Goal: Check status: Check status

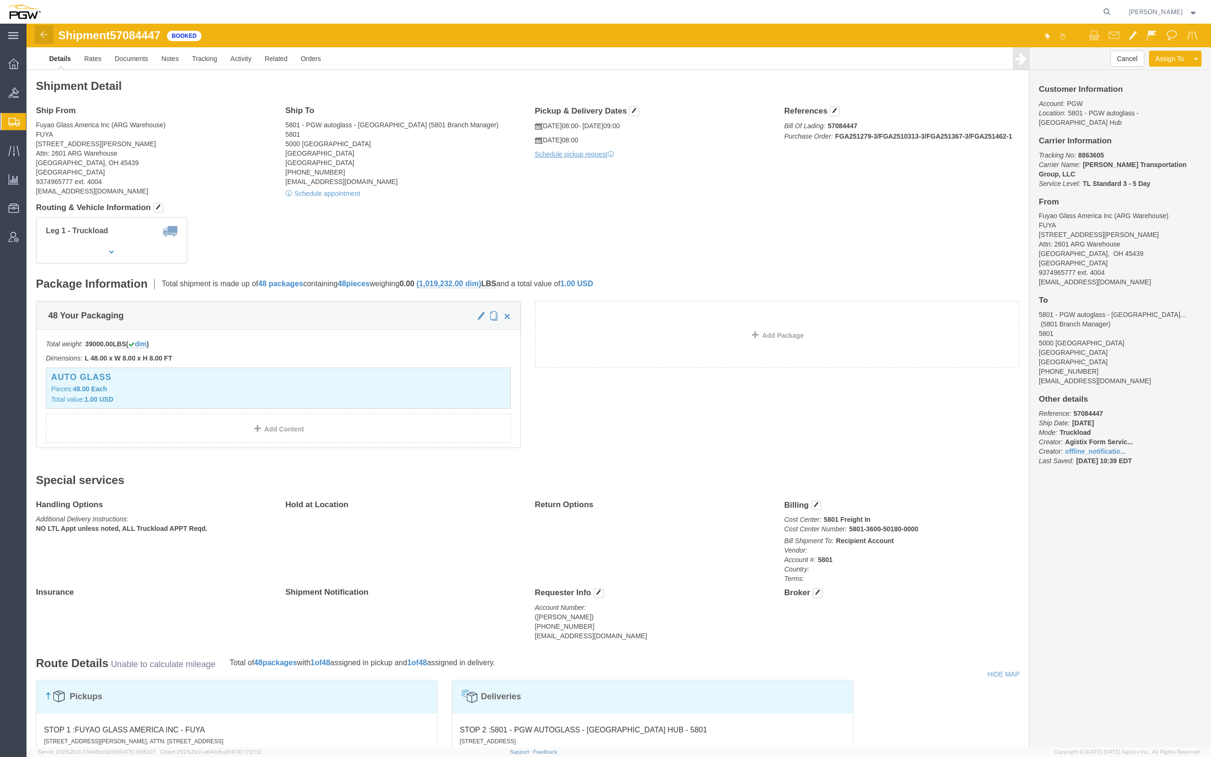
click link
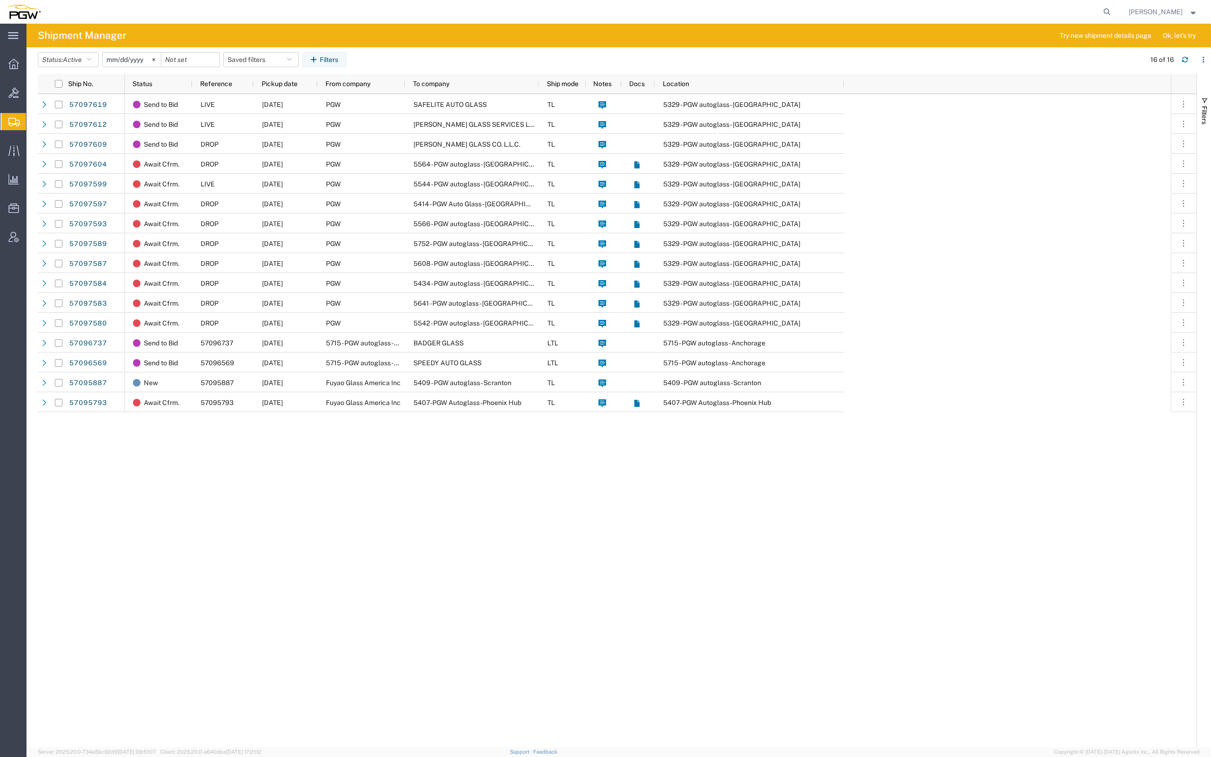
click at [0, 0] on span "Shipment Manager" at bounding box center [0, 0] width 0 height 0
drag, startPoint x: 69, startPoint y: 137, endPoint x: 56, endPoint y: 137, distance: 12.8
click at [0, 0] on span "Shipment Manager" at bounding box center [0, 0] width 0 height 0
click at [12, 115] on div at bounding box center [13, 121] width 26 height 17
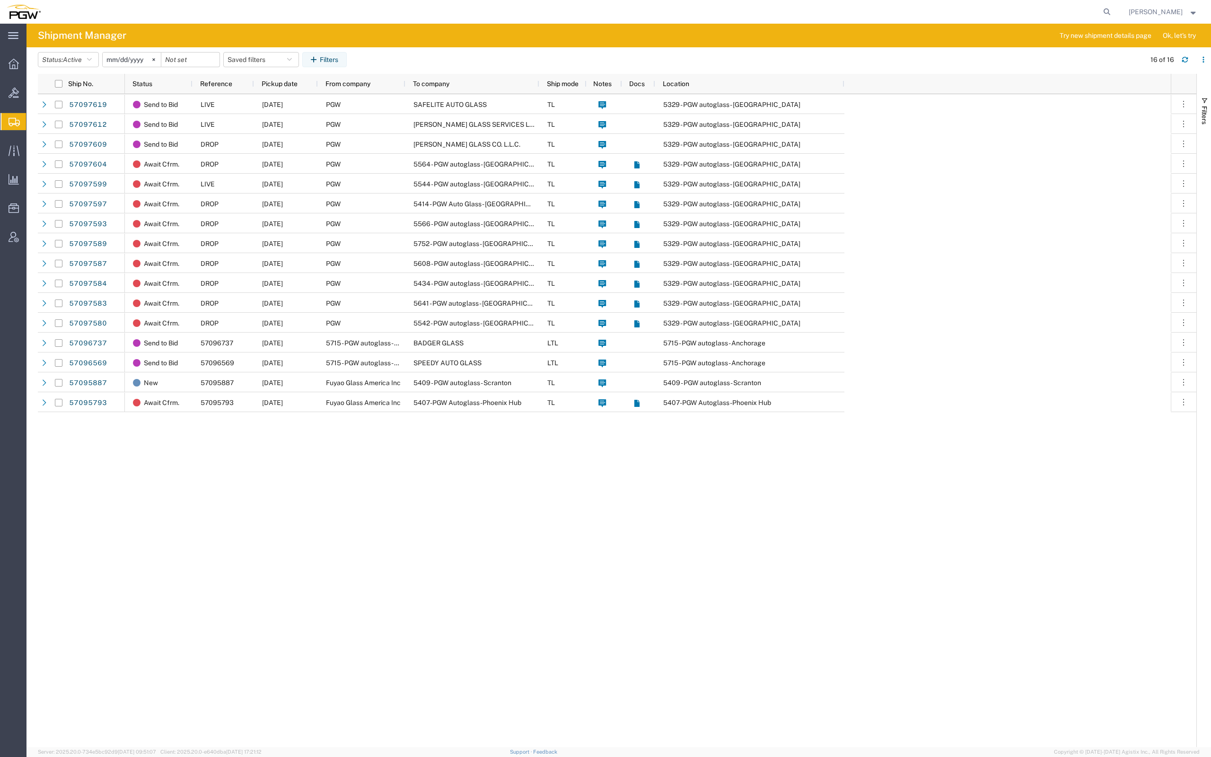
click at [0, 0] on span "Shipment Manager" at bounding box center [0, 0] width 0 height 0
click at [17, 87] on icon at bounding box center [14, 92] width 10 height 10
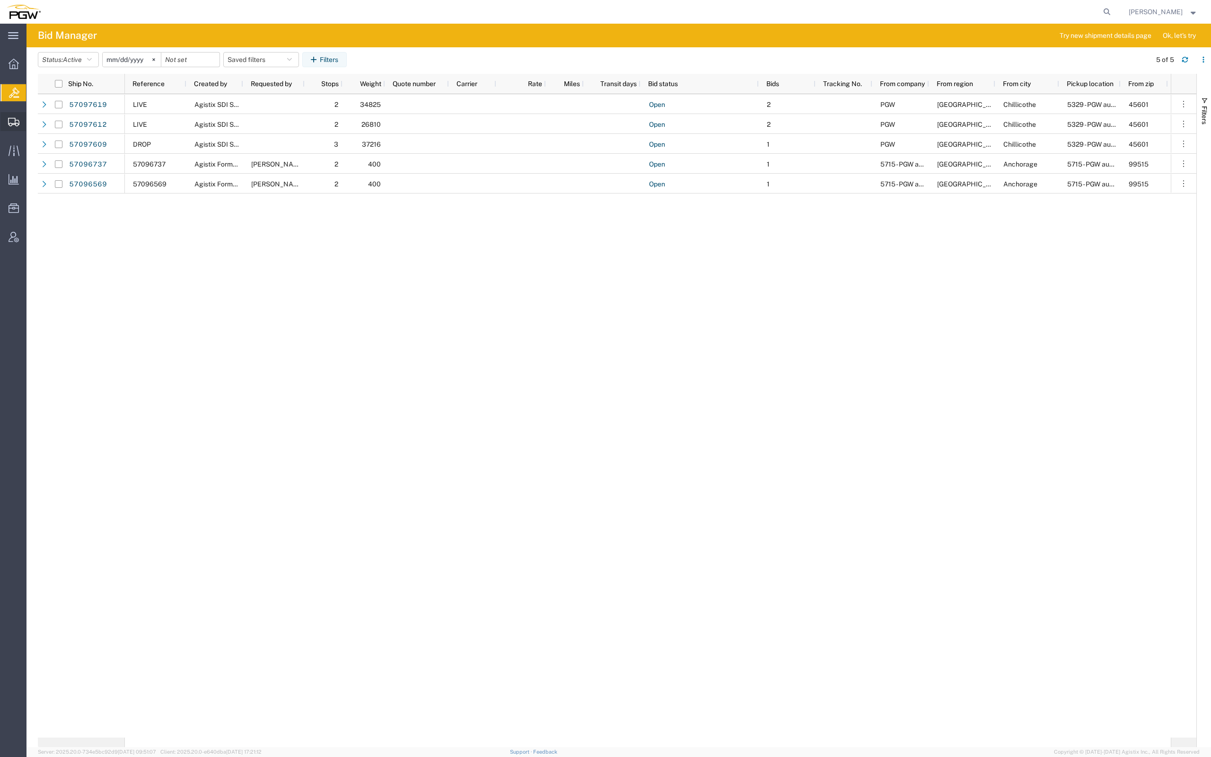
click at [14, 118] on icon at bounding box center [13, 122] width 11 height 9
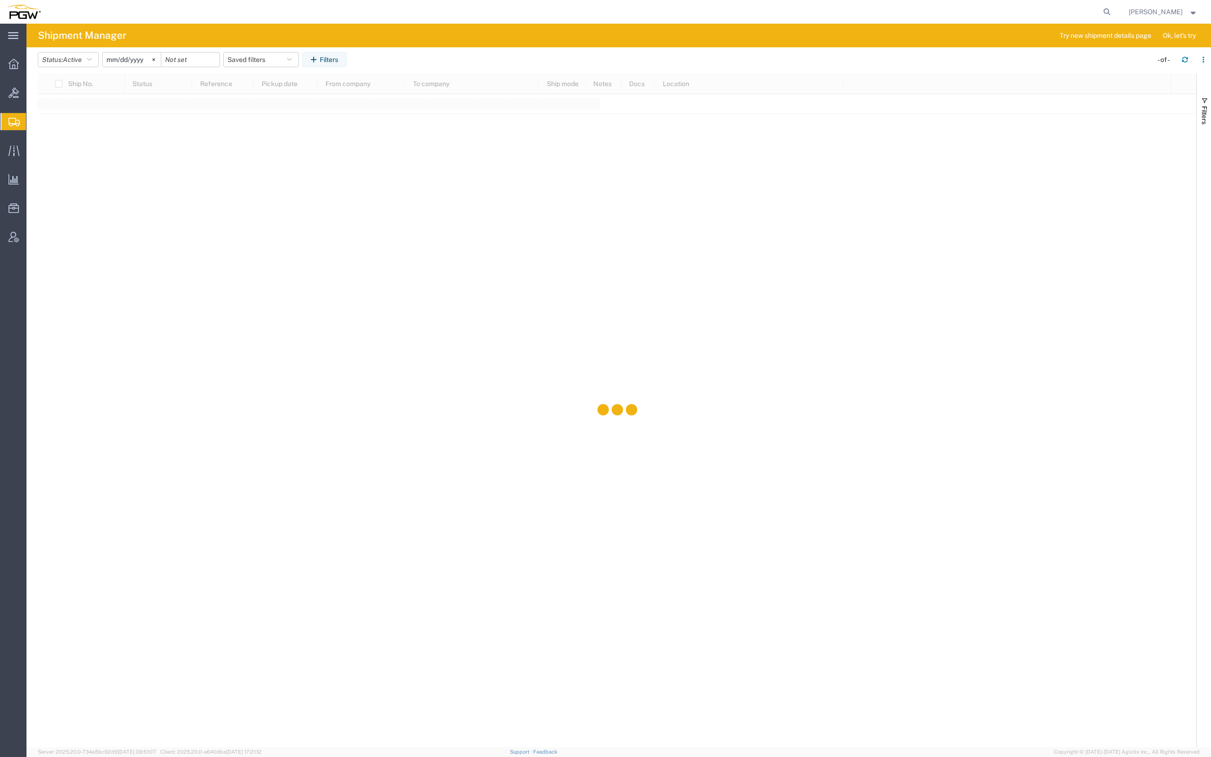
click at [0, 0] on span "Shipment Manager" at bounding box center [0, 0] width 0 height 0
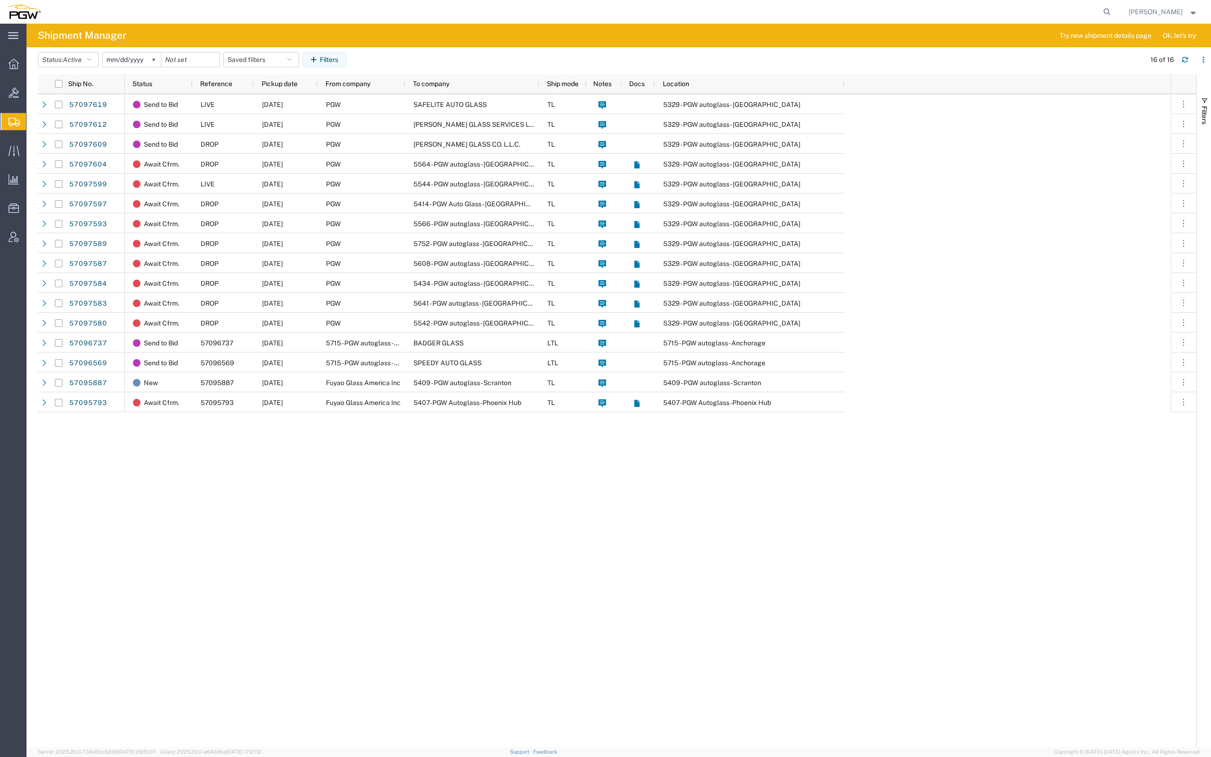
click at [0, 0] on span "Shipment Manager" at bounding box center [0, 0] width 0 height 0
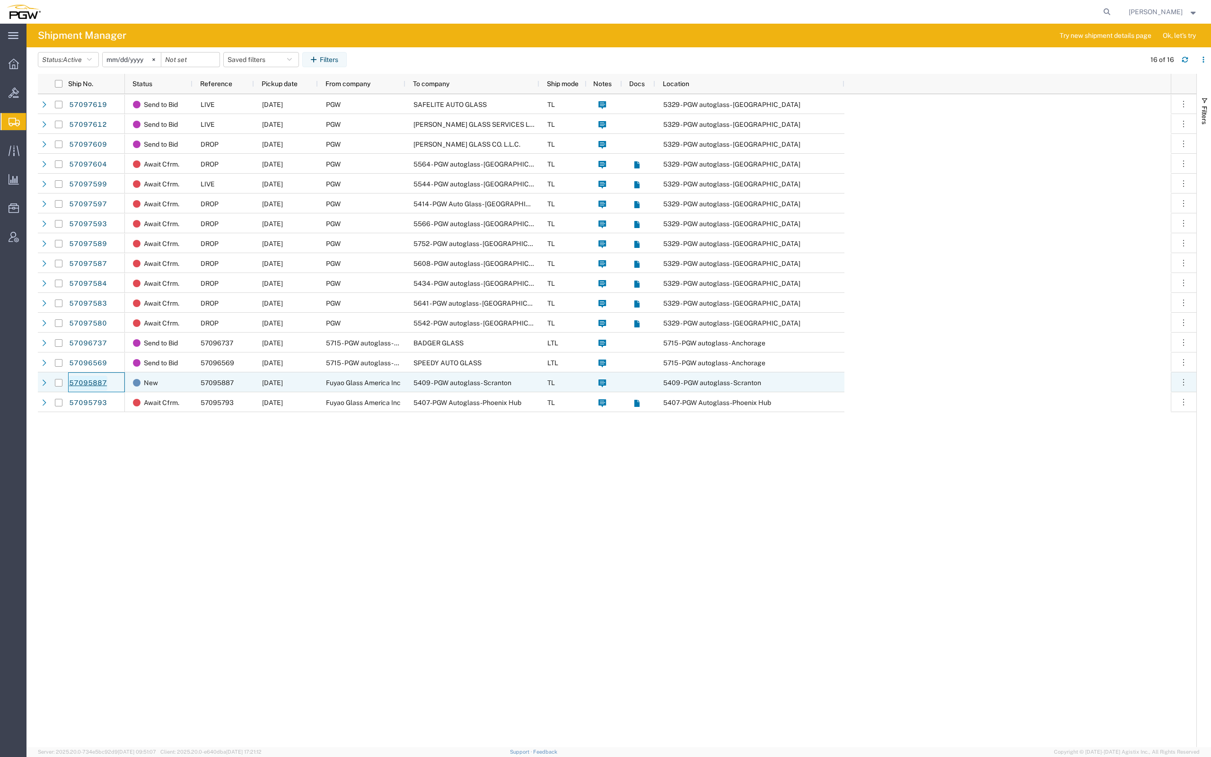
click at [100, 378] on link "57095887" at bounding box center [88, 382] width 39 height 15
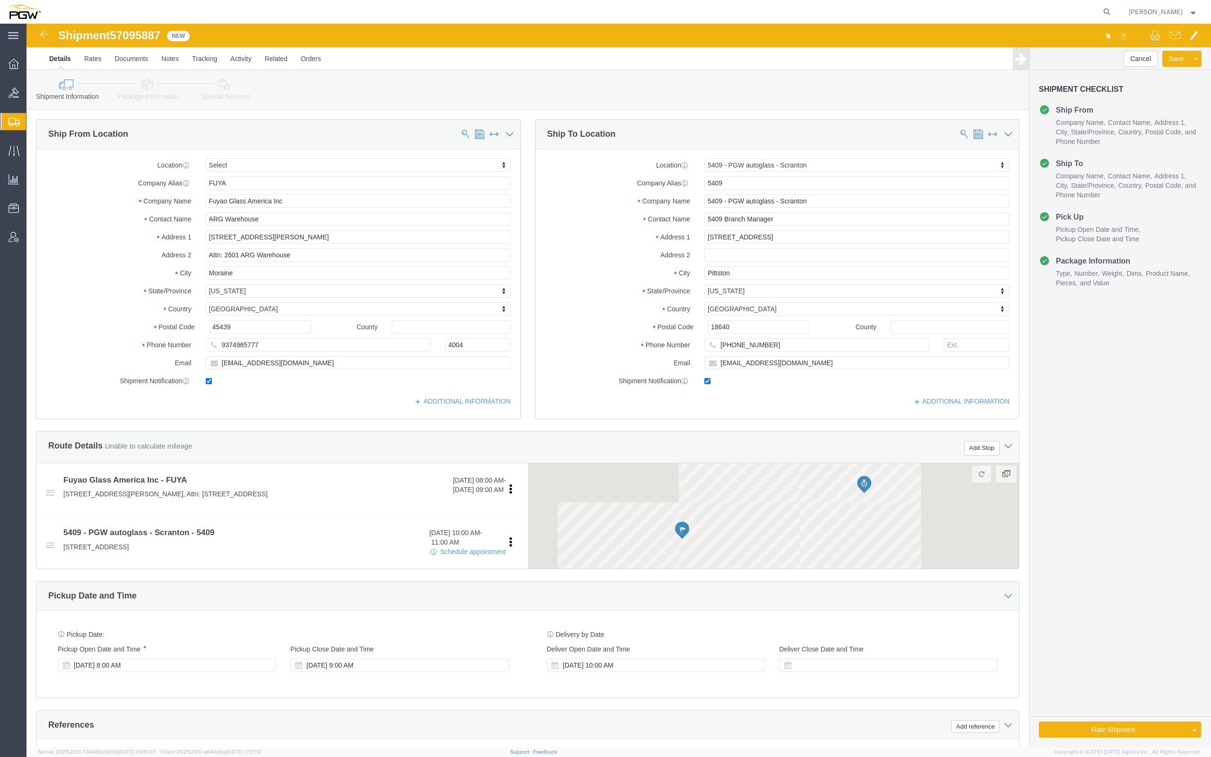
select select
select select "61931"
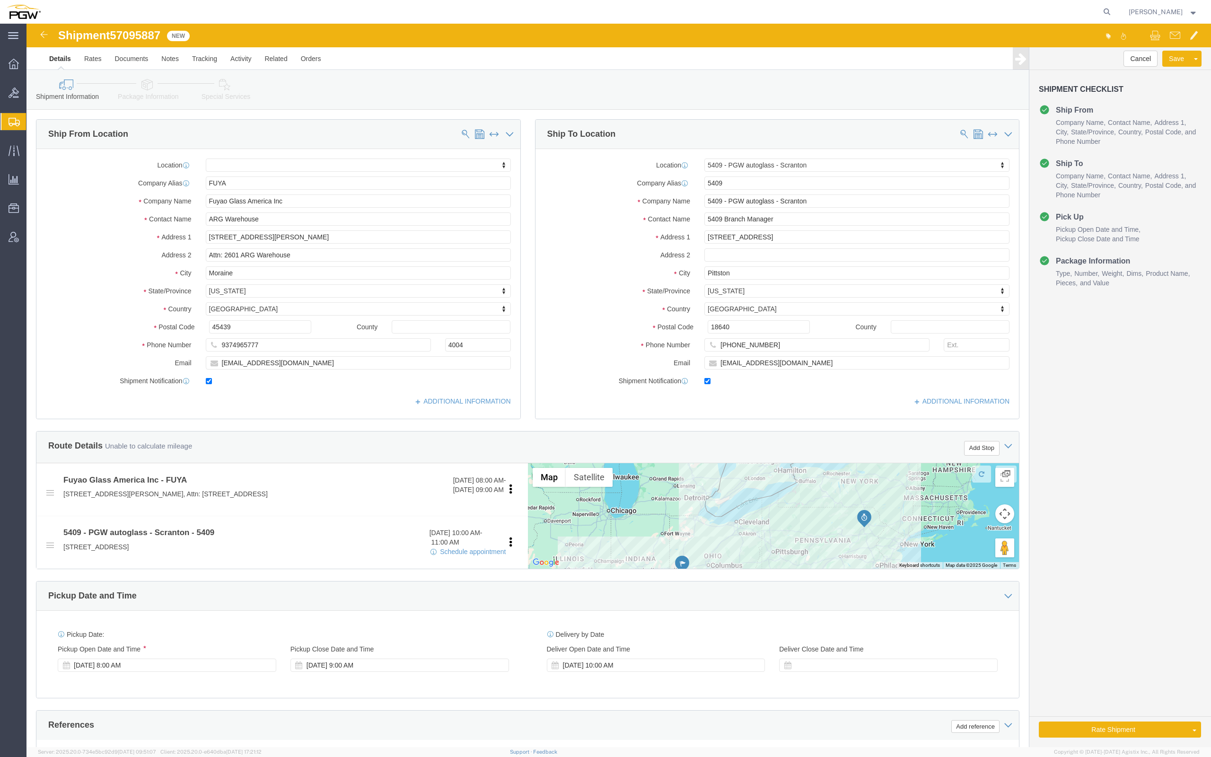
click span "57095887"
copy span "57095887"
click span "57095887"
